Goal: Transaction & Acquisition: Obtain resource

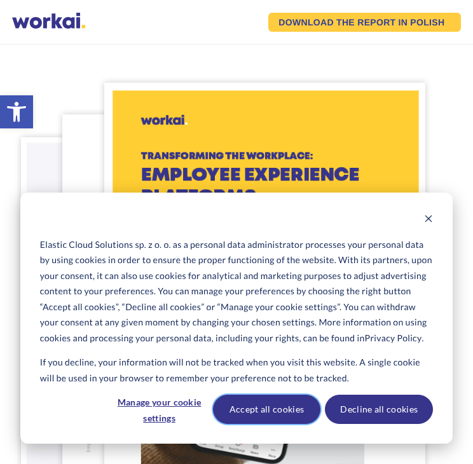
click at [265, 402] on button "Accept all cookies" at bounding box center [267, 409] width 108 height 29
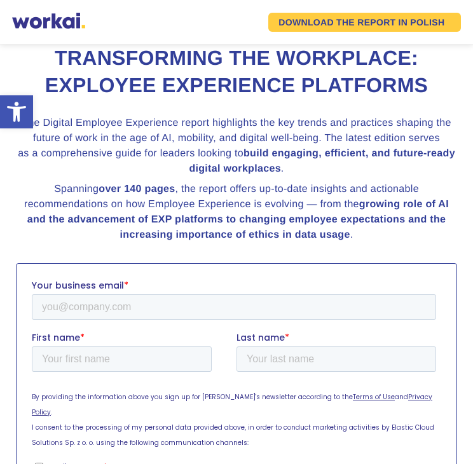
scroll to position [562, 0]
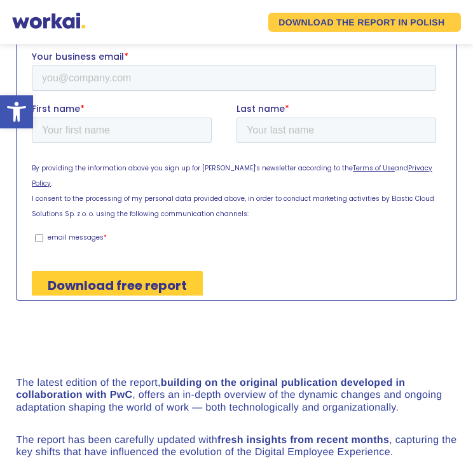
click at [330, 259] on div "Download free report" at bounding box center [236, 284] width 409 height 51
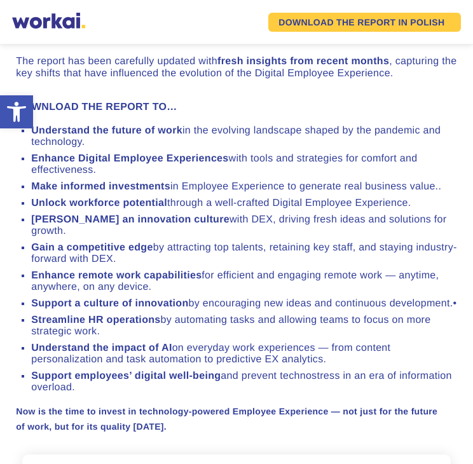
scroll to position [1170, 0]
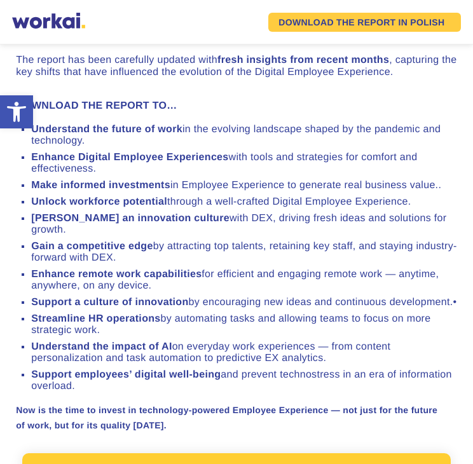
drag, startPoint x: 24, startPoint y: 139, endPoint x: 104, endPoint y: 389, distance: 262.0
click at [104, 389] on ul "Understand the future of work in the evolving landscape shaped by the pandemic …" at bounding box center [236, 258] width 441 height 268
click at [155, 147] on li "Understand the future of work in the evolving landscape shaped by the pandemic …" at bounding box center [244, 135] width 426 height 23
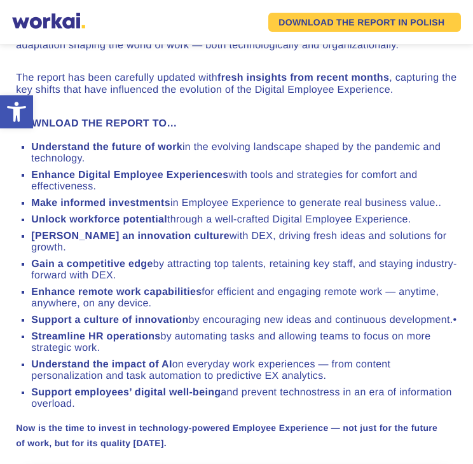
scroll to position [1150, 0]
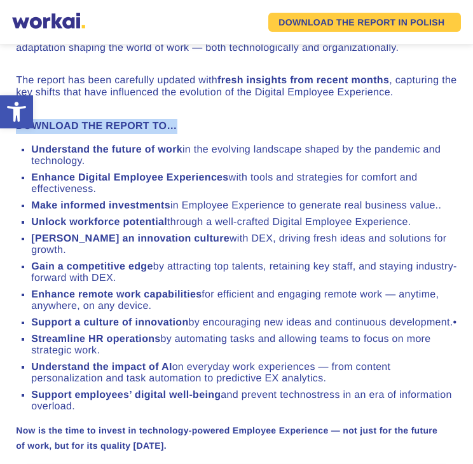
drag, startPoint x: 8, startPoint y: 138, endPoint x: 178, endPoint y: 132, distance: 170.4
click at [184, 134] on h3 "DOWNLOAD THE REPORT TO…" at bounding box center [236, 126] width 441 height 15
drag, startPoint x: 26, startPoint y: 154, endPoint x: 102, endPoint y: 203, distance: 90.6
click at [102, 203] on ul "Understand the future of work in the evolving landscape shaped by the pandemic …" at bounding box center [236, 278] width 441 height 268
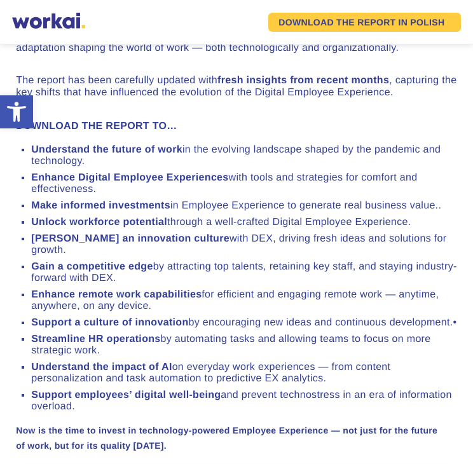
click at [94, 250] on div at bounding box center [94, 250] width 0 height 0
click at [115, 205] on ul "Understand the future of work in the evolving landscape shaped by the pandemic …" at bounding box center [236, 278] width 441 height 268
drag, startPoint x: 26, startPoint y: 217, endPoint x: 445, endPoint y: 234, distance: 419.1
click at [445, 234] on ul "Understand the future of work in the evolving landscape shaped by the pandemic …" at bounding box center [236, 278] width 441 height 268
click at [436, 283] on div at bounding box center [436, 283] width 0 height 0
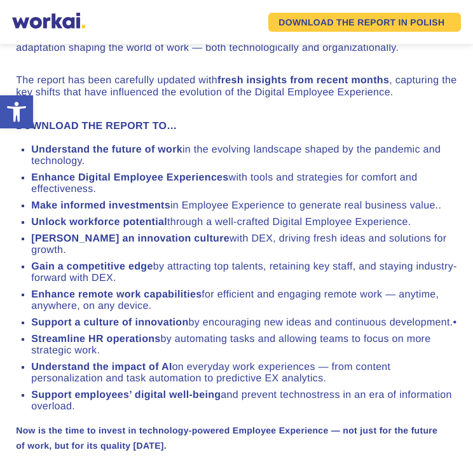
click at [392, 195] on li "Enhance Digital Employee Experiences with tools and strategies for comfort and …" at bounding box center [244, 183] width 426 height 23
drag, startPoint x: 24, startPoint y: 247, endPoint x: 118, endPoint y: 273, distance: 97.7
click at [118, 273] on ul "Understand the future of work in the evolving landscape shaped by the pandemic …" at bounding box center [236, 278] width 441 height 268
click at [110, 329] on div at bounding box center [110, 329] width 0 height 0
click at [152, 308] on li "Enhance remote work capabilities for efficient and engaging remote work — anyti…" at bounding box center [244, 300] width 426 height 23
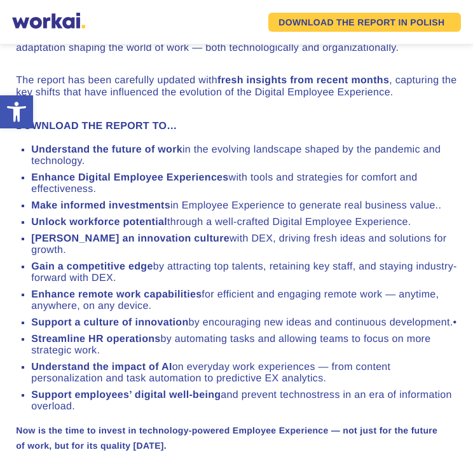
drag, startPoint x: 28, startPoint y: 367, endPoint x: 192, endPoint y: 412, distance: 170.0
click at [192, 412] on ul "Understand the future of work in the evolving landscape shaped by the pandemic …" at bounding box center [236, 278] width 441 height 268
click at [184, 459] on div at bounding box center [184, 459] width 0 height 0
click at [402, 372] on li "Understand the impact of AI on everyday work experiences — from content persona…" at bounding box center [244, 373] width 426 height 23
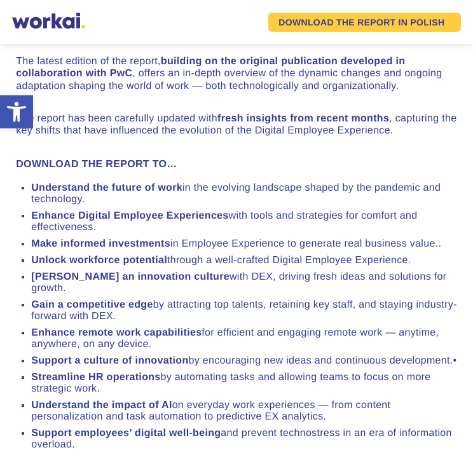
scroll to position [1112, 0]
